Goal: Entertainment & Leisure: Browse casually

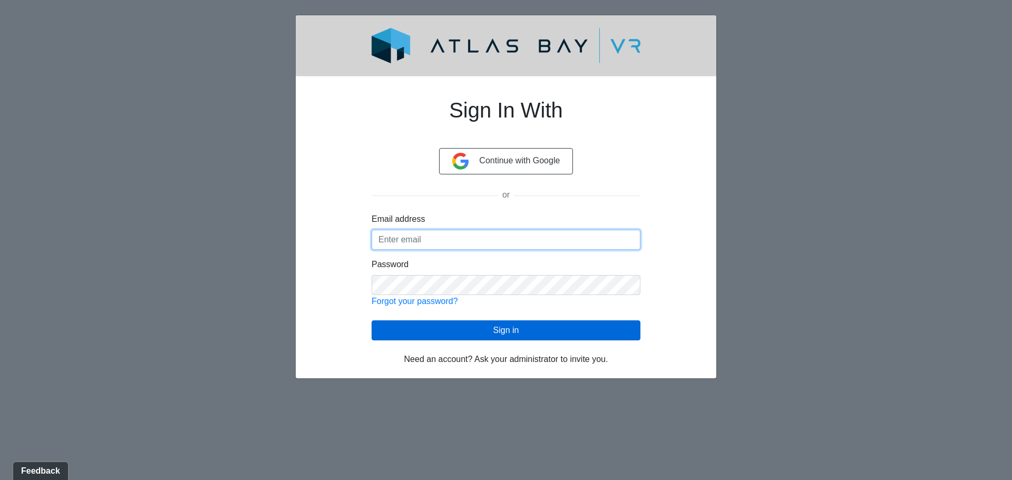
type input "[EMAIL_ADDRESS][DOMAIN_NAME]"
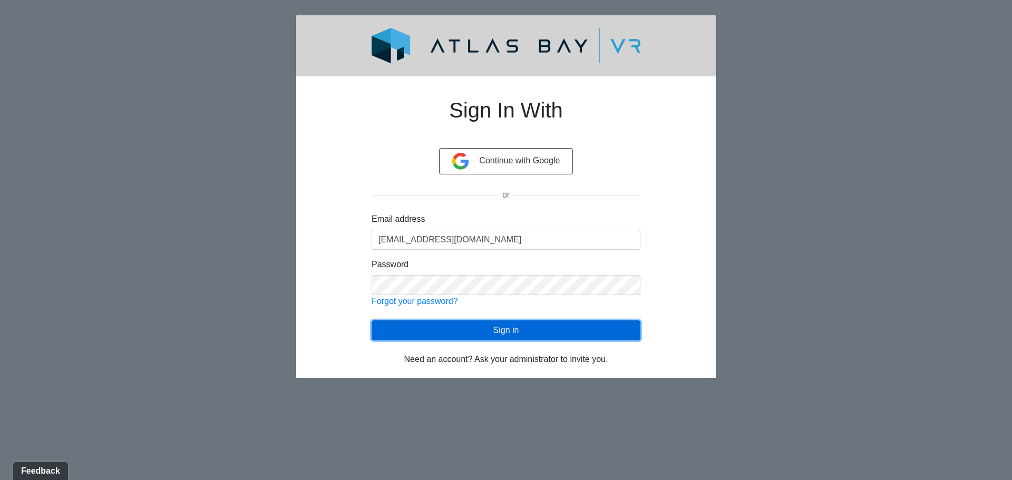
click at [492, 334] on button "Sign in" at bounding box center [506, 331] width 269 height 20
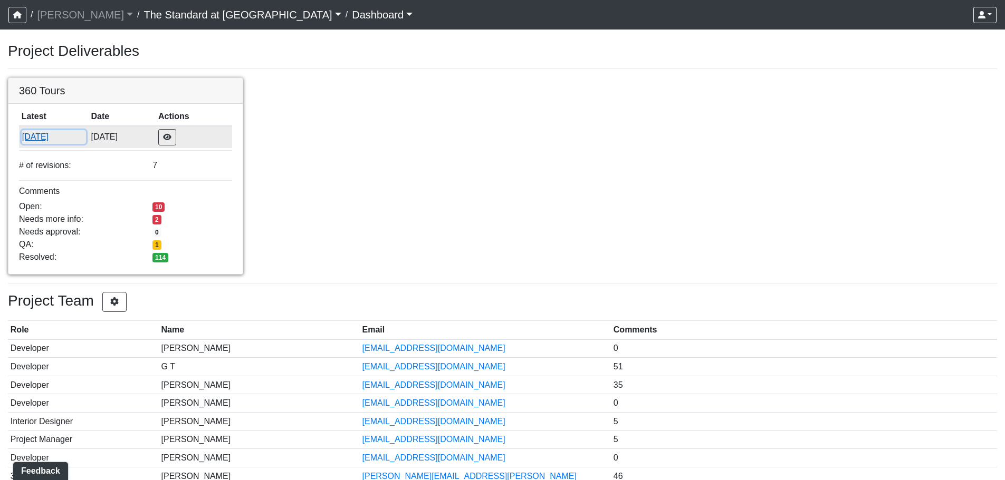
click at [46, 139] on button "[DATE]" at bounding box center [54, 137] width 64 height 14
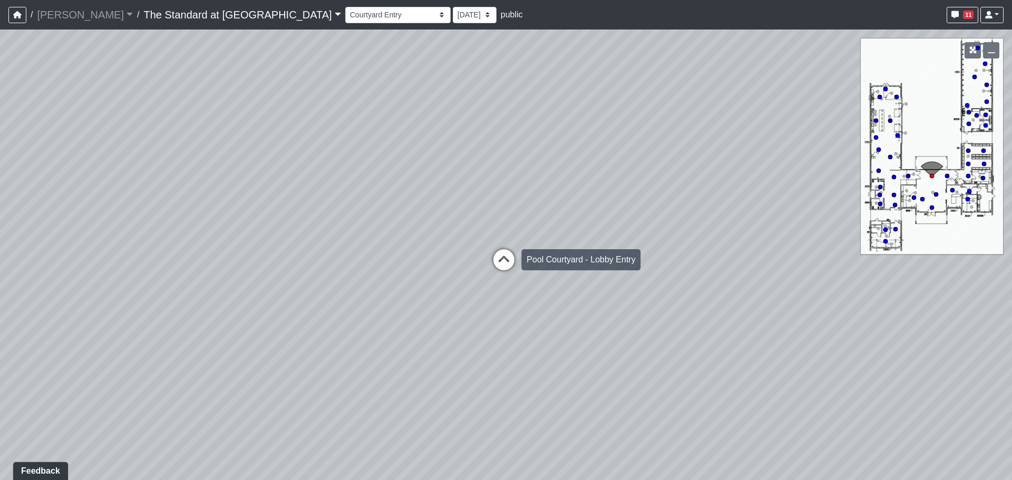
click at [493, 265] on icon at bounding box center [504, 265] width 32 height 32
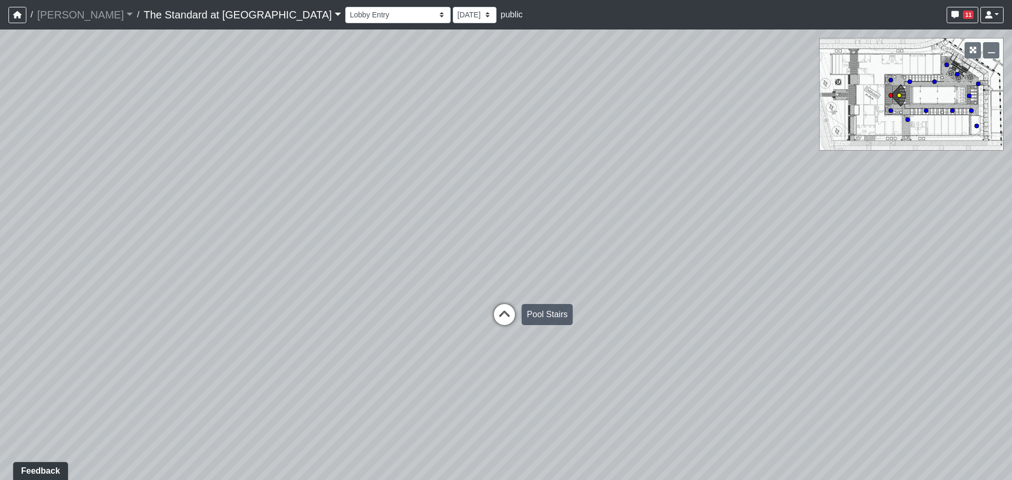
click at [508, 314] on icon at bounding box center [505, 320] width 32 height 32
click at [641, 288] on icon at bounding box center [632, 289] width 32 height 32
click at [510, 315] on icon at bounding box center [514, 322] width 32 height 32
drag, startPoint x: 808, startPoint y: 310, endPoint x: 381, endPoint y: 172, distance: 448.2
click at [355, 172] on div "Loading... Conference Entry Loading... Mailroom - Counter Loading... Co-Work - …" at bounding box center [506, 255] width 1012 height 451
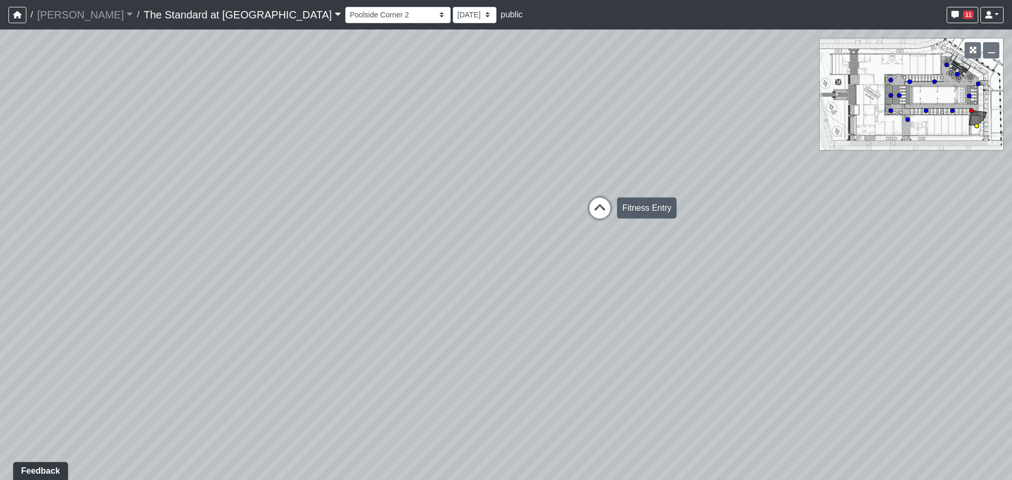
click at [586, 204] on icon at bounding box center [600, 214] width 32 height 32
drag, startPoint x: 799, startPoint y: 266, endPoint x: 209, endPoint y: 239, distance: 590.1
click at [204, 240] on div "Loading... Conference Entry Loading... Mailroom - Counter Loading... Co-Work - …" at bounding box center [506, 255] width 1012 height 451
drag, startPoint x: 529, startPoint y: 280, endPoint x: 49, endPoint y: 181, distance: 490.5
click at [22, 168] on div "Loading... Conference Entry Loading... Mailroom - Counter Loading... Co-Work - …" at bounding box center [506, 255] width 1012 height 451
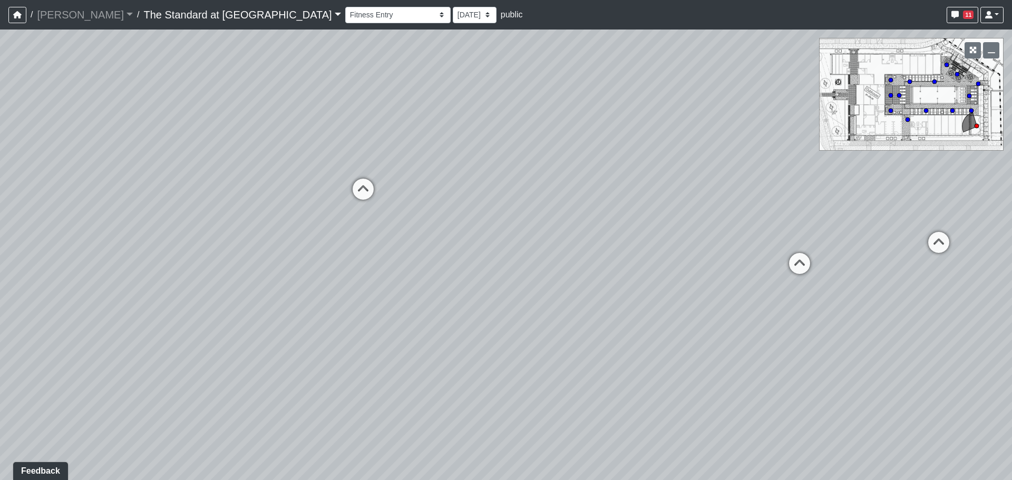
drag, startPoint x: 485, startPoint y: 335, endPoint x: 154, endPoint y: 486, distance: 363.9
click at [154, 480] on html "/ [PERSON_NAME] [PERSON_NAME] Loading... / The Standard at [GEOGRAPHIC_DATA] Th…" at bounding box center [506, 240] width 1012 height 480
drag, startPoint x: 582, startPoint y: 347, endPoint x: 736, endPoint y: 254, distance: 179.6
click at [736, 254] on div "Loading... Conference Entry Loading... Mailroom - Counter Loading... Co-Work - …" at bounding box center [506, 255] width 1012 height 451
drag, startPoint x: 374, startPoint y: 320, endPoint x: 809, endPoint y: 335, distance: 435.3
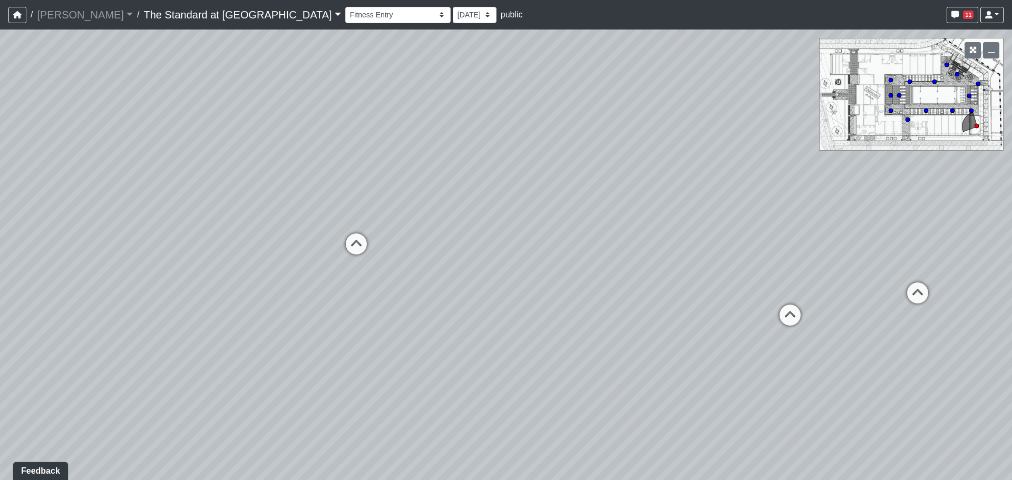
click at [803, 346] on div "Loading... Conference Entry Loading... Mailroom - Counter Loading... Co-Work - …" at bounding box center [506, 255] width 1012 height 451
drag, startPoint x: 452, startPoint y: 401, endPoint x: 859, endPoint y: 282, distance: 423.7
click at [859, 282] on div "Loading... Conference Entry Loading... Mailroom - Counter Loading... Co-Work - …" at bounding box center [506, 255] width 1012 height 451
drag, startPoint x: 452, startPoint y: 301, endPoint x: 654, endPoint y: 436, distance: 242.9
click at [654, 436] on div "Loading... Conference Entry Loading... Mailroom - Counter Loading... Co-Work - …" at bounding box center [506, 255] width 1012 height 451
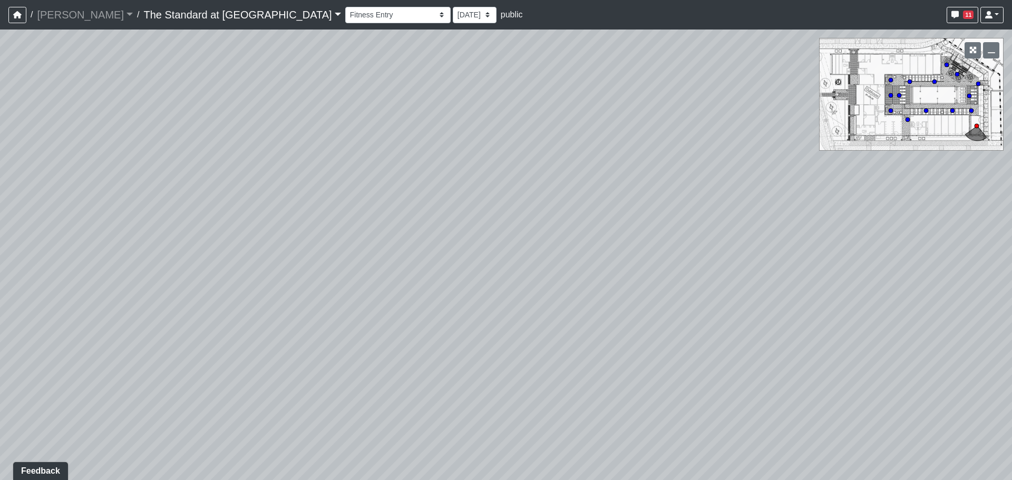
drag, startPoint x: 680, startPoint y: 393, endPoint x: 745, endPoint y: 239, distance: 166.6
click at [745, 239] on div "Loading... Conference Entry Loading... Mailroom - Counter Loading... Co-Work - …" at bounding box center [506, 255] width 1012 height 451
drag, startPoint x: 538, startPoint y: 298, endPoint x: 1012, endPoint y: 320, distance: 474.0
click at [1012, 320] on div "Loading... Conference Entry Loading... Mailroom - Counter Loading... Co-Work - …" at bounding box center [506, 255] width 1012 height 451
drag, startPoint x: 458, startPoint y: 314, endPoint x: 746, endPoint y: 467, distance: 325.3
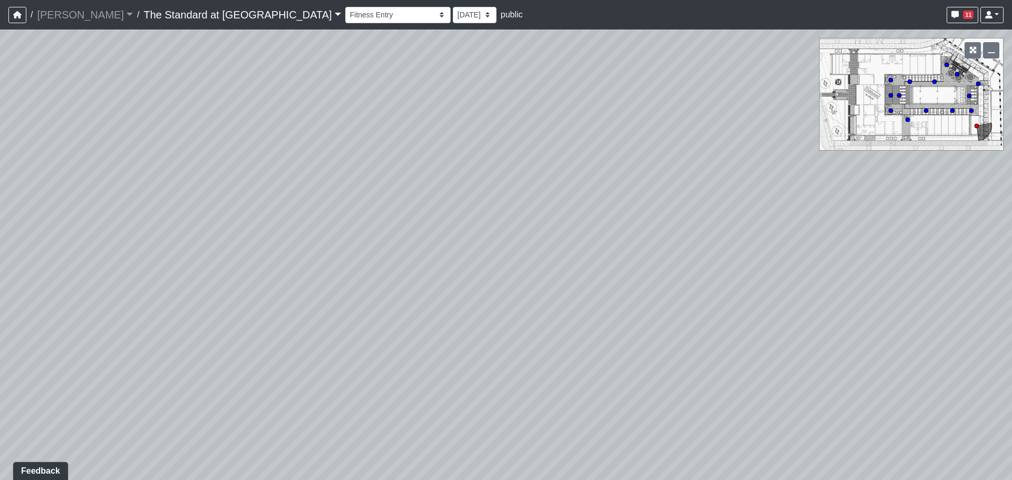
click at [724, 480] on html "/ [PERSON_NAME] [PERSON_NAME] Loading... / The Standard at [GEOGRAPHIC_DATA] Th…" at bounding box center [506, 240] width 1012 height 480
drag, startPoint x: 288, startPoint y: 362, endPoint x: 530, endPoint y: 195, distance: 293.7
click at [520, 203] on div "Loading... Conference Entry Loading... Mailroom - Counter Loading... Co-Work - …" at bounding box center [506, 255] width 1012 height 451
drag, startPoint x: 428, startPoint y: 274, endPoint x: 911, endPoint y: 325, distance: 485.7
click at [1010, 350] on div "Loading... Conference Entry Loading... Mailroom - Counter Loading... Co-Work - …" at bounding box center [506, 255] width 1012 height 451
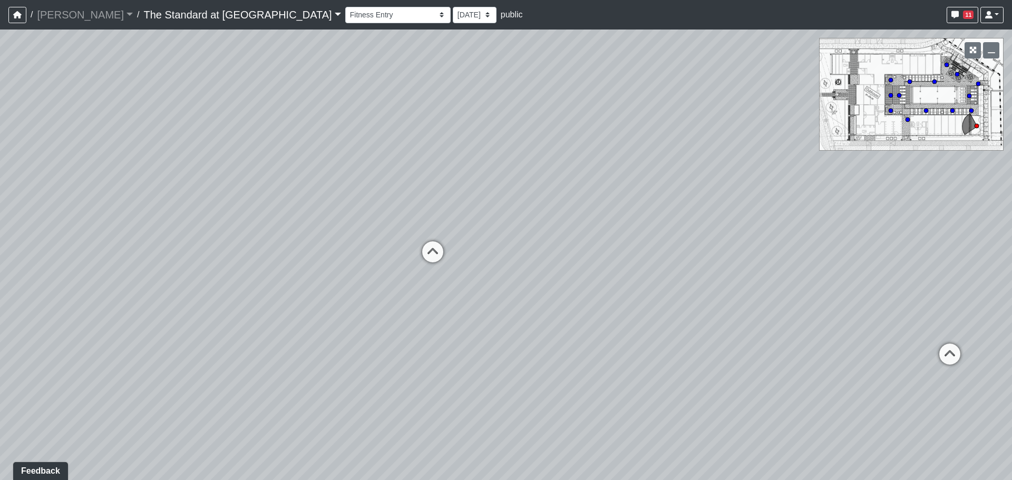
drag, startPoint x: 580, startPoint y: 308, endPoint x: 873, endPoint y: 190, distance: 316.1
click at [891, 187] on div "Loading... Conference Entry Loading... Mailroom - Counter Loading... Co-Work - …" at bounding box center [506, 255] width 1012 height 451
drag, startPoint x: 456, startPoint y: 252, endPoint x: 1007, endPoint y: 191, distance: 554.8
click at [1007, 191] on div "Loading... Conference Entry Loading... Mailroom - Counter Loading... Co-Work - …" at bounding box center [506, 255] width 1012 height 451
drag, startPoint x: 544, startPoint y: 301, endPoint x: 920, endPoint y: 88, distance: 431.7
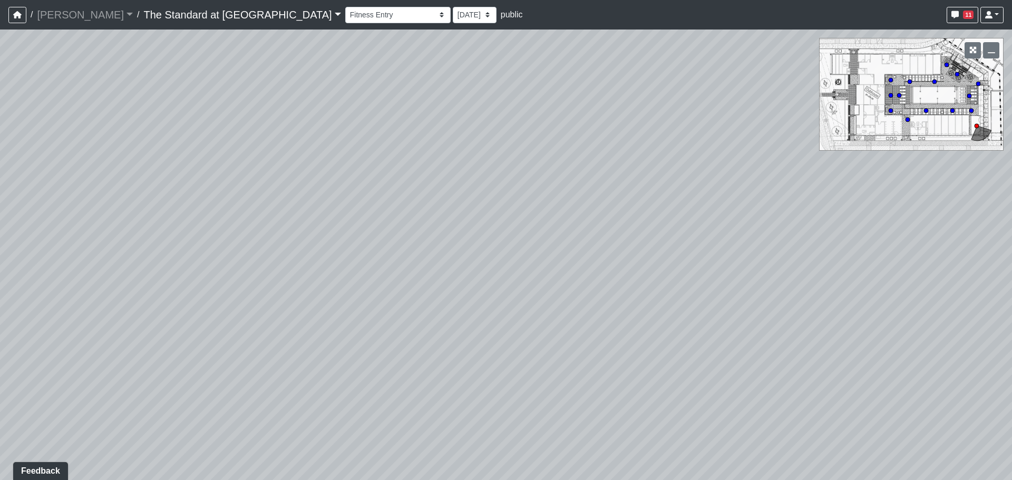
click at [917, 90] on div "Loading... Conference Entry Loading... Mailroom - Counter Loading... Co-Work - …" at bounding box center [506, 255] width 1012 height 451
drag, startPoint x: 596, startPoint y: 271, endPoint x: 1012, endPoint y: 405, distance: 436.6
click at [1012, 406] on div "Loading... Conference Entry Loading... Mailroom - Counter Loading... Co-Work - …" at bounding box center [506, 255] width 1012 height 451
drag, startPoint x: 708, startPoint y: 384, endPoint x: 180, endPoint y: 317, distance: 532.1
click at [180, 317] on div "Loading... Conference Entry Loading... Mailroom - Counter Loading... Co-Work - …" at bounding box center [506, 255] width 1012 height 451
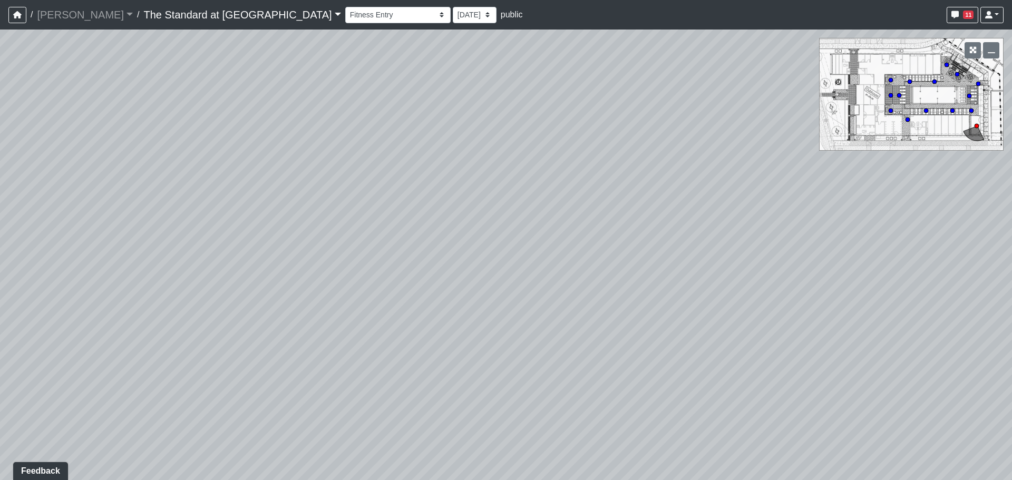
drag, startPoint x: 546, startPoint y: 216, endPoint x: 199, endPoint y: 351, distance: 371.6
click at [199, 351] on div "Loading... Conference Entry Loading... Mailroom - Counter Loading... Co-Work - …" at bounding box center [506, 255] width 1012 height 451
drag, startPoint x: 496, startPoint y: 365, endPoint x: 916, endPoint y: 294, distance: 426.9
click at [972, 310] on div "Loading... Conference Entry Loading... Mailroom - Counter Loading... Co-Work - …" at bounding box center [506, 255] width 1012 height 451
drag, startPoint x: 478, startPoint y: 178, endPoint x: 1009, endPoint y: 170, distance: 531.6
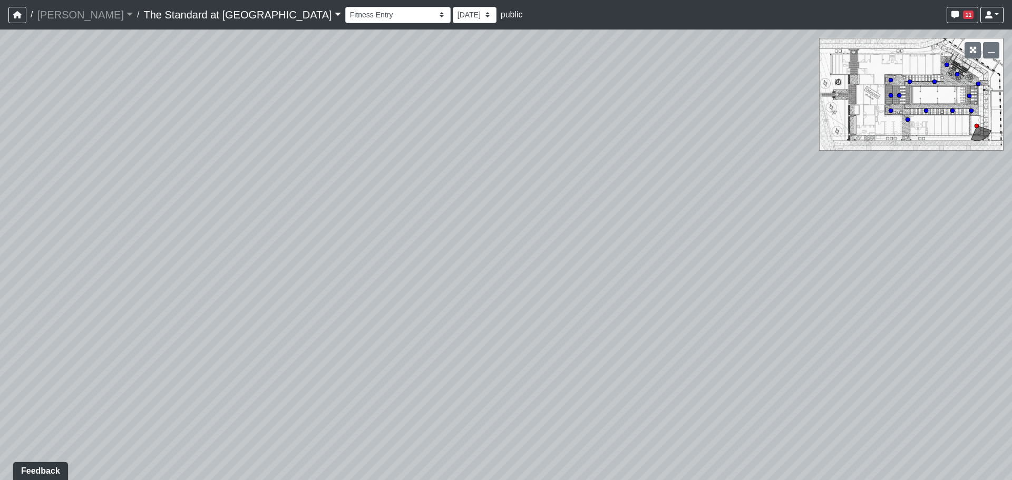
click at [1012, 177] on div "Loading... Conference Entry Loading... Mailroom - Counter Loading... Co-Work - …" at bounding box center [506, 255] width 1012 height 451
drag, startPoint x: 308, startPoint y: 225, endPoint x: 1012, endPoint y: 422, distance: 730.9
click at [1012, 422] on div "Loading... Conference Entry Loading... Mailroom - Counter Loading... Co-Work - …" at bounding box center [506, 255] width 1012 height 451
drag, startPoint x: 737, startPoint y: 360, endPoint x: 347, endPoint y: 327, distance: 391.0
click at [347, 327] on div "Loading... Conference Entry Loading... Mailroom - Counter Loading... Co-Work - …" at bounding box center [506, 255] width 1012 height 451
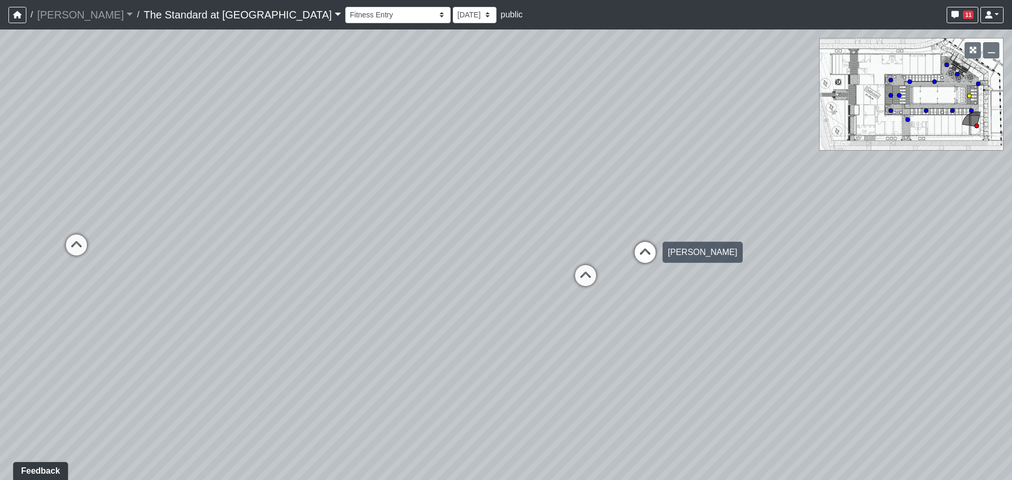
click at [653, 246] on icon at bounding box center [646, 258] width 32 height 32
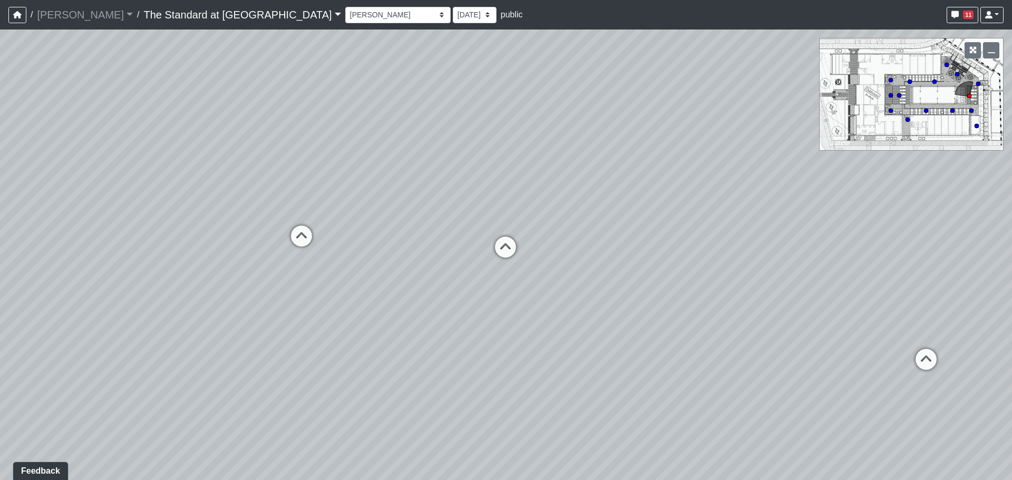
drag, startPoint x: 851, startPoint y: 335, endPoint x: 4, endPoint y: 290, distance: 848.6
click at [15, 290] on div "Loading... Conference Entry Loading... Mailroom - Counter Loading... Co-Work - …" at bounding box center [506, 255] width 1012 height 451
drag, startPoint x: 635, startPoint y: 313, endPoint x: 209, endPoint y: 354, distance: 428.1
click at [209, 354] on div "Loading... Conference Entry Loading... Mailroom - Counter Loading... Co-Work - …" at bounding box center [506, 255] width 1012 height 451
drag, startPoint x: 605, startPoint y: 304, endPoint x: 333, endPoint y: 273, distance: 273.3
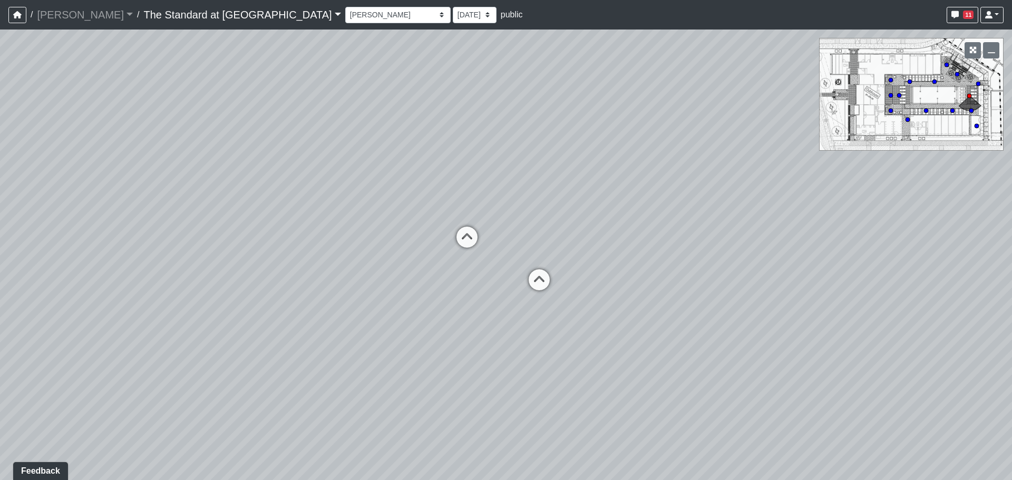
click at [337, 271] on div "Loading... Conference Entry Loading... Mailroom - Counter Loading... Co-Work - …" at bounding box center [506, 255] width 1012 height 451
drag, startPoint x: 602, startPoint y: 318, endPoint x: 220, endPoint y: 325, distance: 382.4
click at [220, 325] on div "Loading... Conference Entry Loading... Mailroom - Counter Loading... Co-Work - …" at bounding box center [506, 255] width 1012 height 451
drag, startPoint x: 609, startPoint y: 322, endPoint x: 215, endPoint y: 313, distance: 394.0
click at [215, 313] on div "Loading... Conference Entry Loading... Mailroom - Counter Loading... Co-Work - …" at bounding box center [506, 255] width 1012 height 451
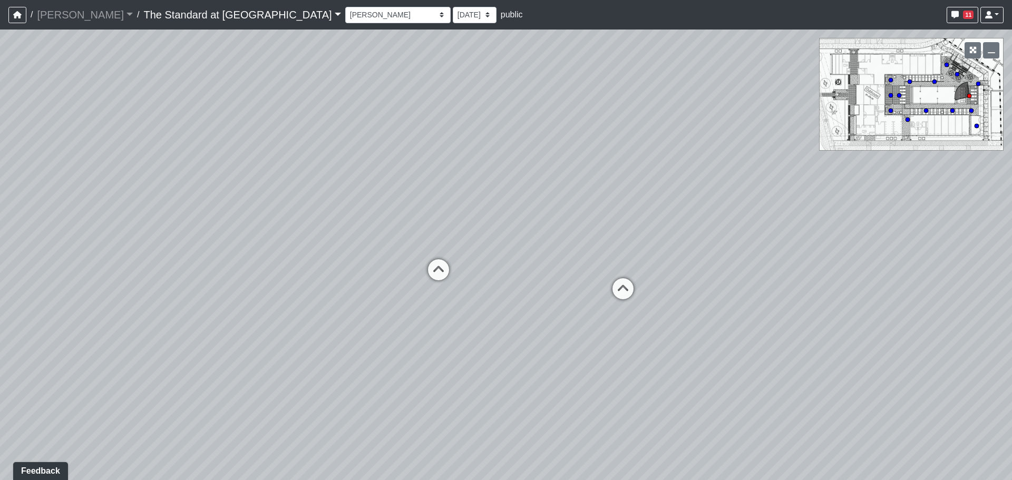
drag, startPoint x: 591, startPoint y: 283, endPoint x: 303, endPoint y: 335, distance: 292.1
click at [305, 335] on div "Loading... Conference Entry Loading... Mailroom - Counter Loading... Co-Work - …" at bounding box center [506, 255] width 1012 height 451
drag, startPoint x: 217, startPoint y: 335, endPoint x: 880, endPoint y: 336, distance: 662.8
click at [870, 336] on div "Loading... Conference Entry Loading... Mailroom - Counter Loading... Co-Work - …" at bounding box center [506, 255] width 1012 height 451
drag, startPoint x: 397, startPoint y: 335, endPoint x: 993, endPoint y: 318, distance: 596.6
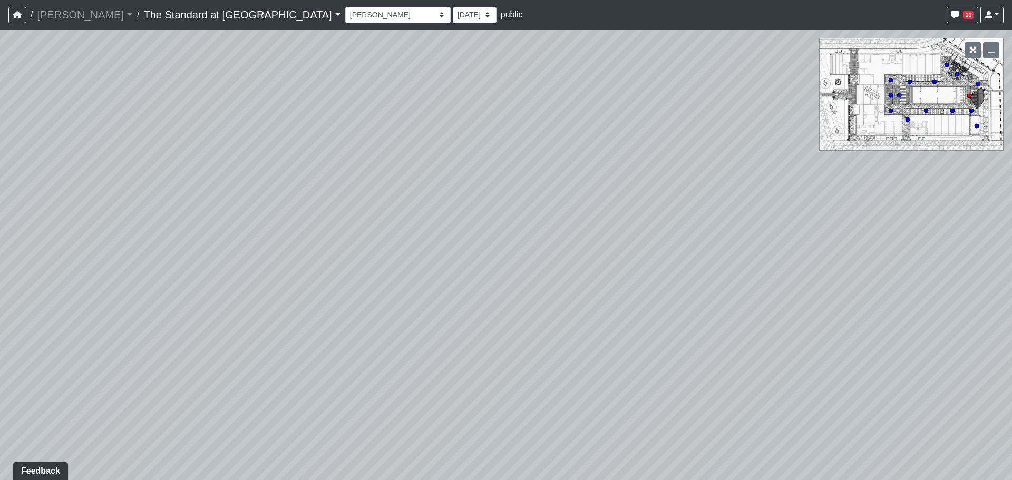
click at [967, 318] on div "Loading... Conference Entry Loading... Mailroom - Counter Loading... Co-Work - …" at bounding box center [506, 255] width 1012 height 451
drag, startPoint x: 342, startPoint y: 282, endPoint x: 804, endPoint y: 264, distance: 462.3
click at [804, 264] on div "Loading... Conference Entry Loading... Mailroom - Counter Loading... Co-Work - …" at bounding box center [506, 255] width 1012 height 451
drag, startPoint x: 485, startPoint y: 266, endPoint x: 971, endPoint y: 270, distance: 486.2
click at [926, 271] on div "Loading... Conference Entry Loading... Mailroom - Counter Loading... Co-Work - …" at bounding box center [506, 255] width 1012 height 451
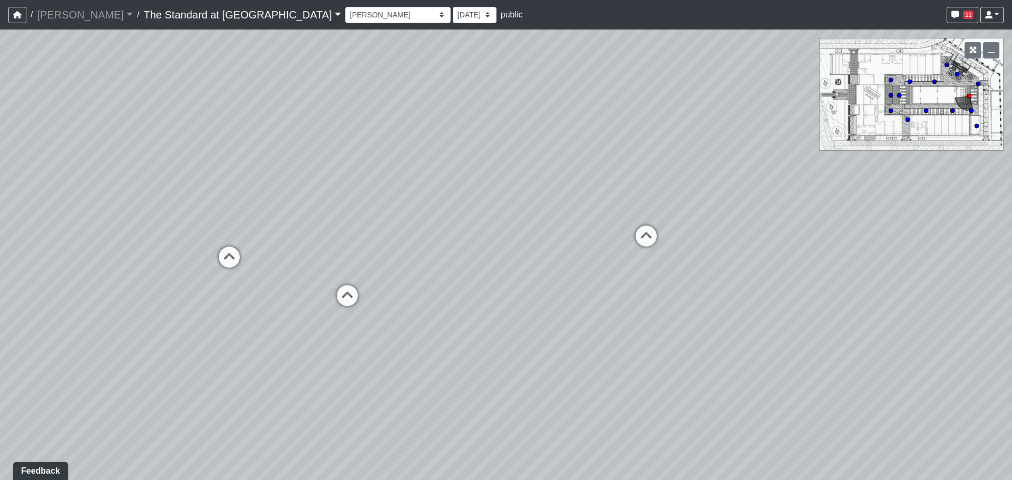
drag, startPoint x: 266, startPoint y: 277, endPoint x: 729, endPoint y: 288, distance: 462.6
click at [738, 287] on div "Loading... Conference Entry Loading... Mailroom - Counter Loading... Co-Work - …" at bounding box center [506, 255] width 1012 height 451
click at [297, 269] on icon at bounding box center [286, 264] width 32 height 32
drag, startPoint x: 297, startPoint y: 269, endPoint x: 748, endPoint y: 129, distance: 472.8
click at [741, 133] on div "Loading... Conference Entry Loading... Mailroom - Counter Loading... Co-Work - …" at bounding box center [506, 255] width 1012 height 451
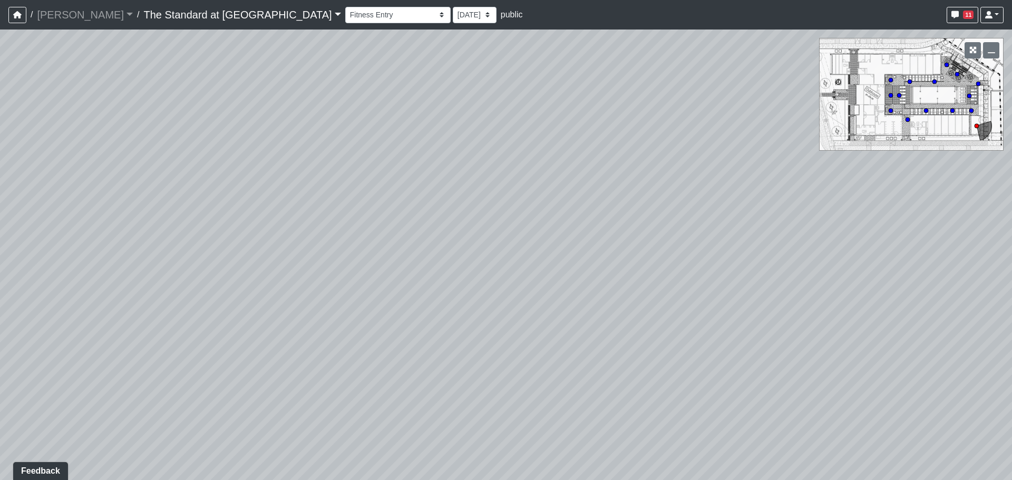
drag, startPoint x: 432, startPoint y: 250, endPoint x: 943, endPoint y: 370, distance: 524.3
click at [939, 370] on div "Loading... Conference Entry Loading... Mailroom - Counter Loading... Co-Work - …" at bounding box center [506, 255] width 1012 height 451
drag, startPoint x: 466, startPoint y: 240, endPoint x: 740, endPoint y: 310, distance: 282.9
click at [740, 310] on div "Loading... Conference Entry Loading... Mailroom - Counter Loading... Co-Work - …" at bounding box center [506, 255] width 1012 height 451
drag, startPoint x: 315, startPoint y: 244, endPoint x: 870, endPoint y: 176, distance: 558.4
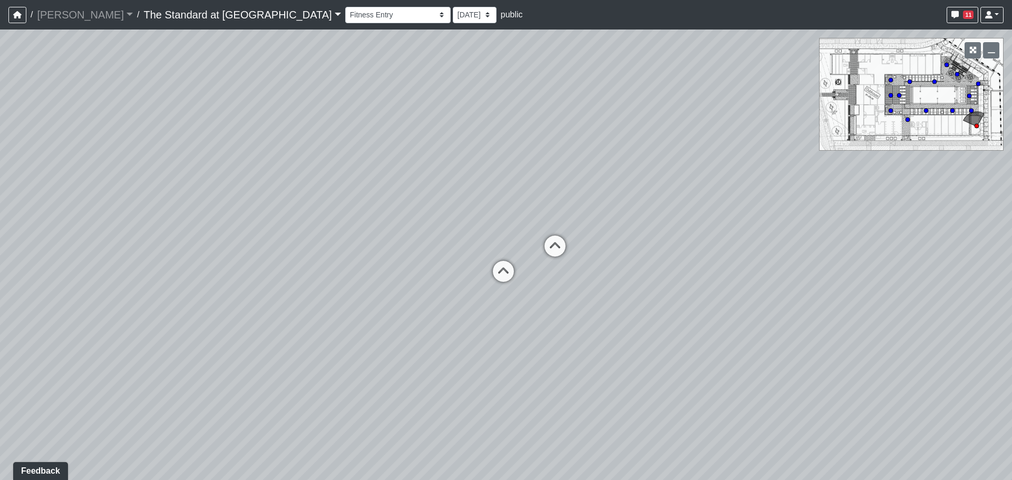
click at [870, 176] on div "Loading... Conference Entry Loading... Mailroom - Counter Loading... Co-Work - …" at bounding box center [506, 255] width 1012 height 451
drag, startPoint x: 501, startPoint y: 173, endPoint x: 725, endPoint y: 302, distance: 258.0
click at [725, 302] on div "Loading... Conference Entry Loading... Mailroom - Counter Loading... Co-Work - …" at bounding box center [506, 255] width 1012 height 451
drag, startPoint x: 375, startPoint y: 297, endPoint x: 877, endPoint y: 282, distance: 501.7
click at [878, 285] on div "Loading... Conference Entry Loading... Mailroom - Counter Loading... Co-Work - …" at bounding box center [506, 255] width 1012 height 451
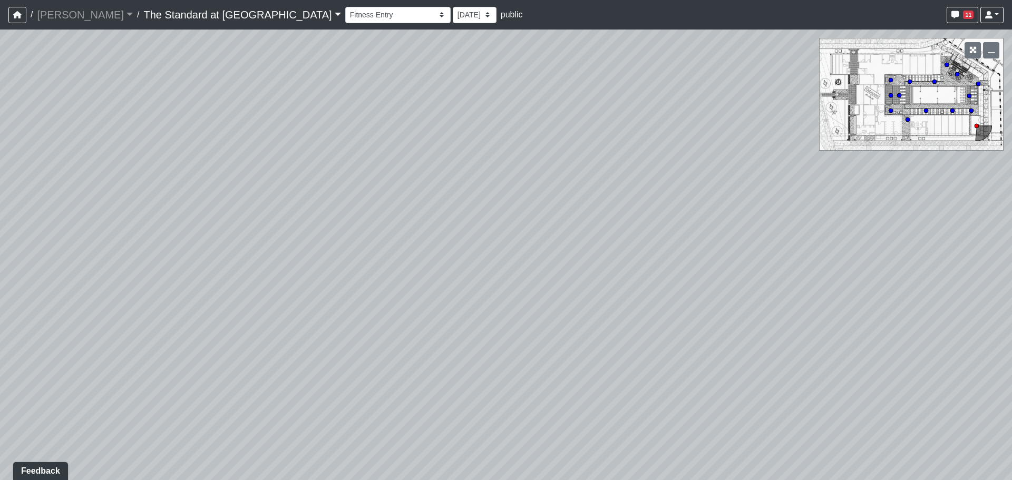
drag, startPoint x: 403, startPoint y: 302, endPoint x: 757, endPoint y: 185, distance: 372.5
click at [769, 176] on div "Loading... Conference Entry Loading... Mailroom - Counter Loading... Co-Work - …" at bounding box center [506, 255] width 1012 height 451
drag, startPoint x: 409, startPoint y: 196, endPoint x: 965, endPoint y: 297, distance: 566.0
click at [952, 298] on div "Loading... Conference Entry Loading... Mailroom - Counter Loading... Co-Work - …" at bounding box center [506, 255] width 1012 height 451
drag, startPoint x: 387, startPoint y: 309, endPoint x: 881, endPoint y: 328, distance: 494.4
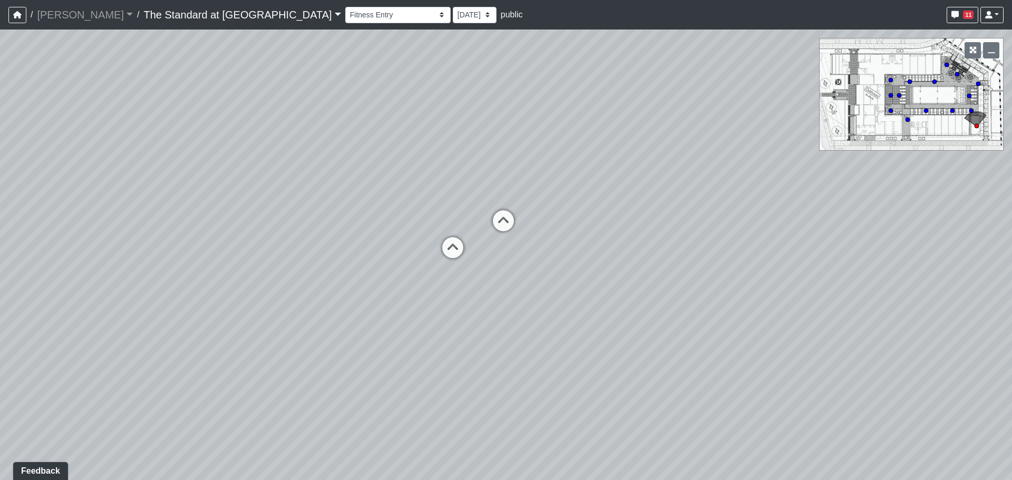
click at [882, 328] on div "Loading... Conference Entry Loading... Mailroom - Counter Loading... Co-Work - …" at bounding box center [506, 255] width 1012 height 451
drag, startPoint x: 506, startPoint y: 255, endPoint x: 146, endPoint y: 354, distance: 374.0
click at [135, 360] on div "Loading... Conference Entry Loading... Mailroom - Counter Loading... Co-Work - …" at bounding box center [506, 255] width 1012 height 451
click at [534, 237] on icon at bounding box center [539, 248] width 32 height 32
drag, startPoint x: 733, startPoint y: 294, endPoint x: -50, endPoint y: 328, distance: 784.3
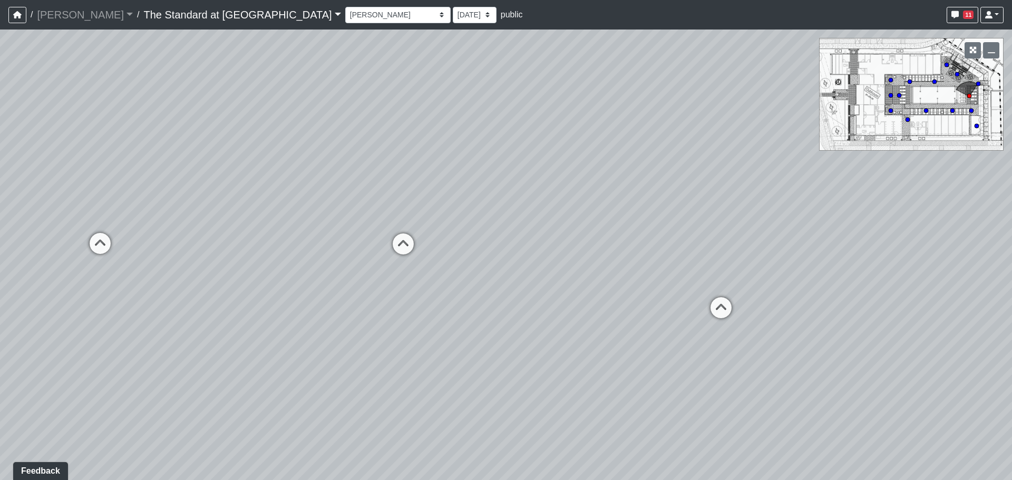
click at [0, 328] on html "/ [PERSON_NAME] [PERSON_NAME] Loading... / The Standard at [GEOGRAPHIC_DATA] Th…" at bounding box center [506, 240] width 1012 height 480
drag, startPoint x: 534, startPoint y: 275, endPoint x: 10, endPoint y: 317, distance: 525.3
click at [119, 318] on div "Loading... Conference Entry Loading... Mailroom - Counter Loading... Co-Work - …" at bounding box center [506, 255] width 1012 height 451
drag, startPoint x: 629, startPoint y: 321, endPoint x: 156, endPoint y: 312, distance: 473.6
click at [156, 312] on div "Loading... Conference Entry Loading... Mailroom - Counter Loading... Co-Work - …" at bounding box center [506, 255] width 1012 height 451
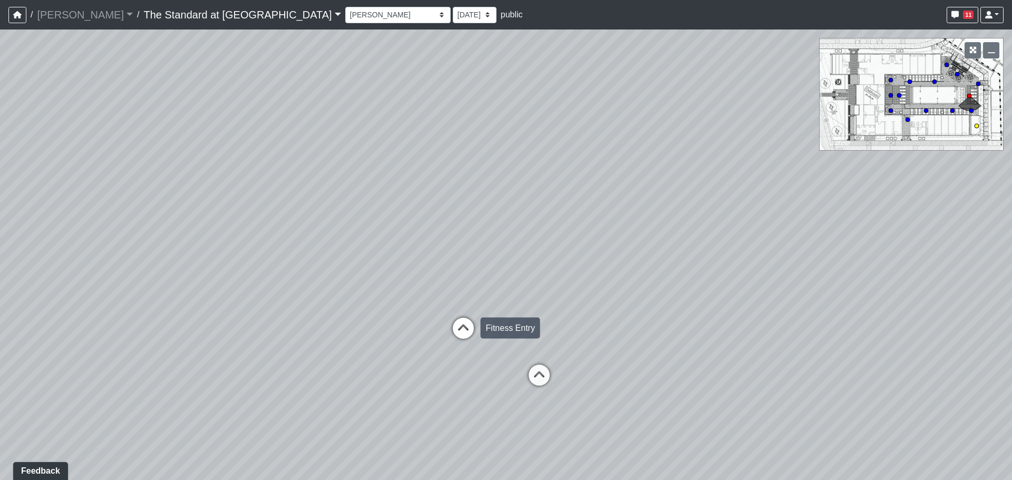
click at [456, 336] on icon at bounding box center [464, 334] width 32 height 32
select select "aawi1mjJYzSqdPPakKKPWX"
drag, startPoint x: 461, startPoint y: 312, endPoint x: 523, endPoint y: 17, distance: 301.3
click at [522, 22] on div "/ [PERSON_NAME] [PERSON_NAME] Loading... / The Standard at [GEOGRAPHIC_DATA] Th…" at bounding box center [506, 240] width 1012 height 480
drag, startPoint x: 517, startPoint y: 146, endPoint x: 401, endPoint y: 337, distance: 223.4
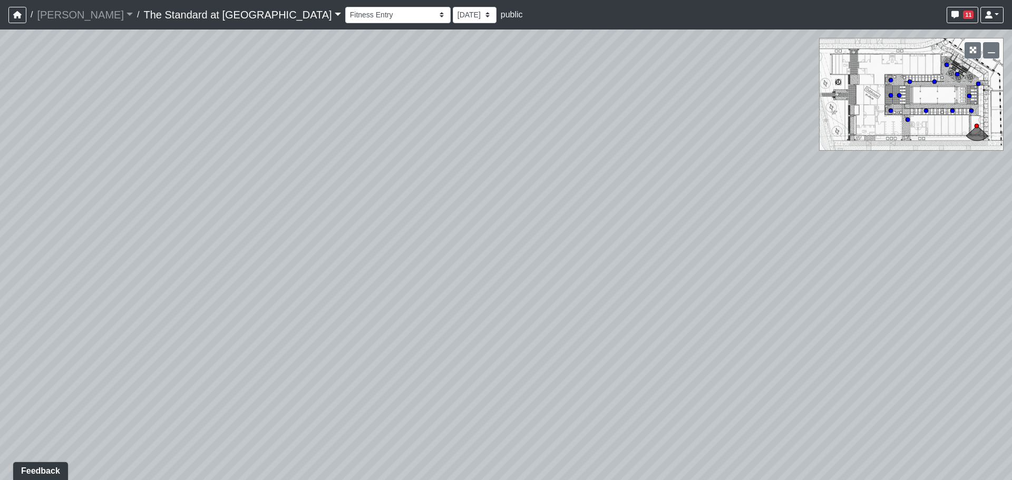
click at [399, 349] on div "Loading... Conference Entry Loading... Mailroom - Counter Loading... Co-Work - …" at bounding box center [506, 255] width 1012 height 451
drag, startPoint x: 684, startPoint y: 274, endPoint x: 259, endPoint y: 264, distance: 424.6
click at [279, 268] on div "Loading... Conference Entry Loading... Mailroom - Counter Loading... Co-Work - …" at bounding box center [506, 255] width 1012 height 451
